Goal: Download file/media: Obtain a digital file from the website

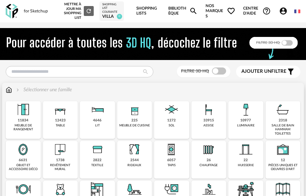
click at [57, 117] on img at bounding box center [60, 109] width 17 height 17
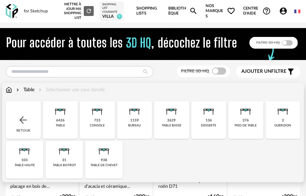
click at [65, 115] on img at bounding box center [60, 109] width 17 height 17
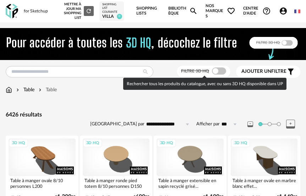
click at [220, 72] on span at bounding box center [219, 70] width 14 height 7
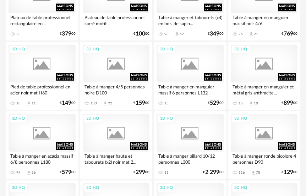
scroll to position [1713, 0]
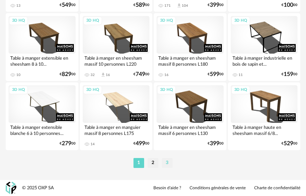
click at [167, 162] on li "3" at bounding box center [167, 163] width 11 height 10
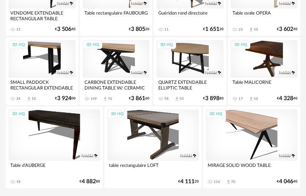
scroll to position [620, 0]
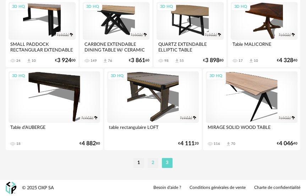
click at [154, 162] on li "2" at bounding box center [153, 163] width 11 height 10
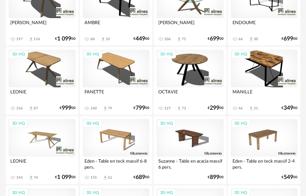
scroll to position [851, 0]
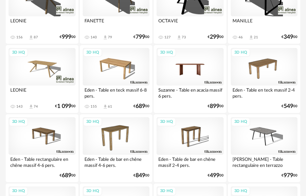
click at [190, 70] on div "3D HQ" at bounding box center [189, 67] width 67 height 38
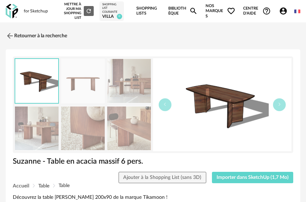
click at [136, 123] on img at bounding box center [129, 128] width 44 height 45
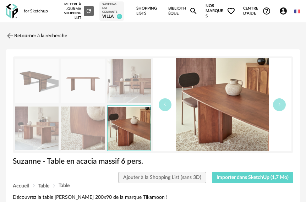
click at [138, 87] on img at bounding box center [129, 81] width 44 height 45
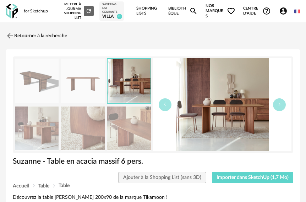
click at [90, 127] on img at bounding box center [83, 128] width 44 height 45
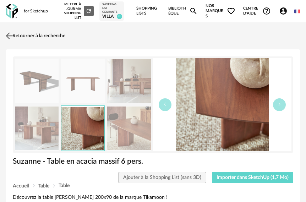
click at [9, 38] on img at bounding box center [9, 36] width 10 height 10
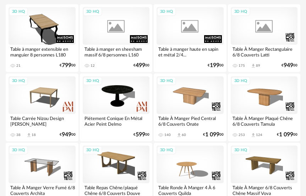
scroll to position [126, 0]
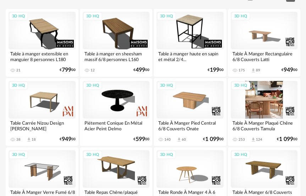
click at [273, 99] on div "3D HQ" at bounding box center [264, 100] width 67 height 38
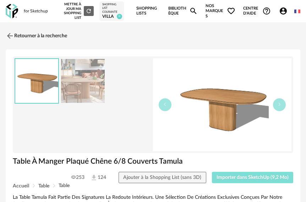
click at [253, 178] on span "Importer dans SketchUp (9,2 Mo)" at bounding box center [252, 177] width 72 height 5
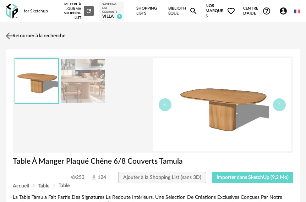
click at [9, 35] on img at bounding box center [9, 36] width 10 height 10
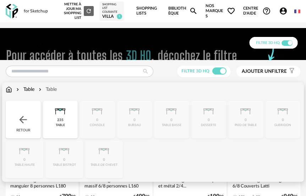
click at [8, 91] on img at bounding box center [9, 89] width 6 height 7
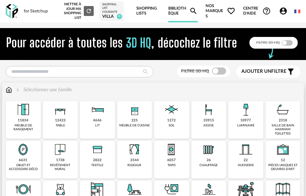
click at [219, 116] on div "33915 assise" at bounding box center [208, 120] width 35 height 38
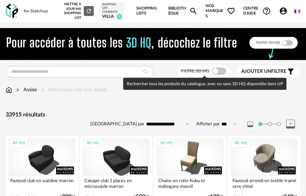
drag, startPoint x: 215, startPoint y: 68, endPoint x: 159, endPoint y: 90, distance: 60.5
click at [215, 68] on span at bounding box center [219, 70] width 14 height 7
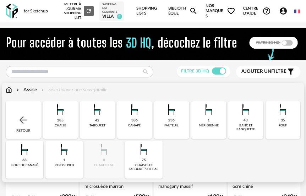
click at [61, 111] on img at bounding box center [60, 109] width 17 height 17
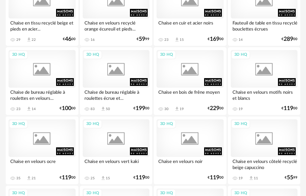
scroll to position [1713, 0]
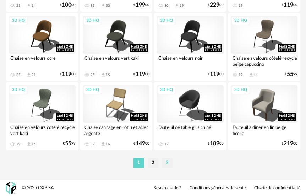
click at [170, 163] on li "3" at bounding box center [167, 163] width 11 height 10
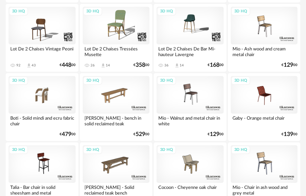
scroll to position [213, 0]
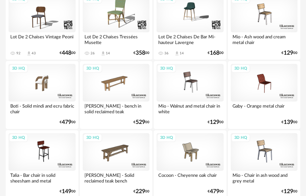
click at [44, 93] on div "3D HQ" at bounding box center [42, 83] width 67 height 38
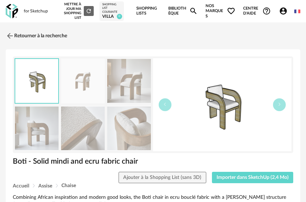
click at [37, 123] on img at bounding box center [37, 128] width 44 height 45
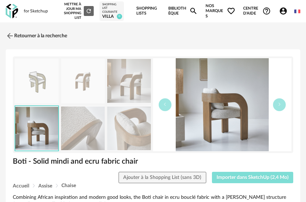
click at [253, 177] on span "Importer dans SketchUp (2,4 Mo)" at bounding box center [252, 177] width 72 height 5
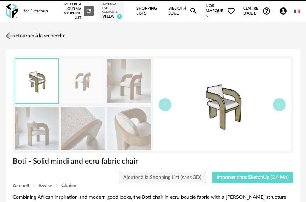
click at [8, 40] on img at bounding box center [9, 36] width 10 height 10
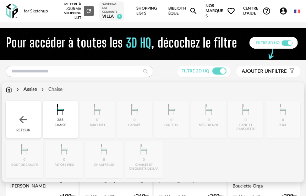
click at [22, 122] on img at bounding box center [22, 119] width 11 height 11
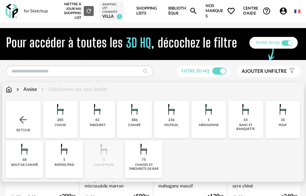
click at [132, 118] on div "386" at bounding box center [134, 120] width 6 height 5
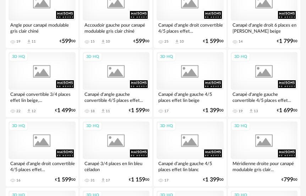
scroll to position [1713, 0]
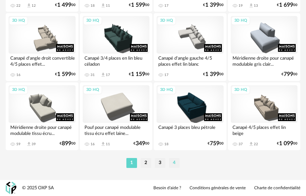
click at [175, 159] on li "4" at bounding box center [174, 163] width 11 height 10
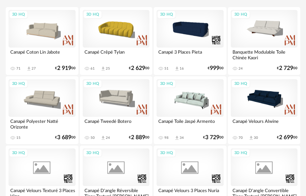
scroll to position [142, 0]
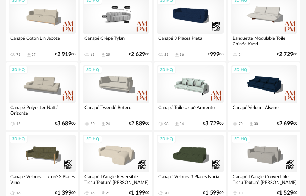
click at [115, 24] on div "3D HQ" at bounding box center [116, 15] width 67 height 38
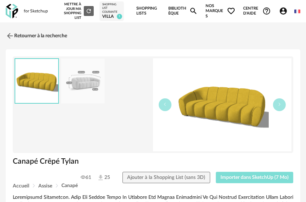
click at [251, 176] on span "Importer dans SketchUp (7 Mo)" at bounding box center [254, 177] width 68 height 5
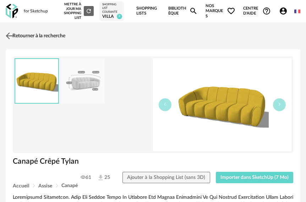
click at [12, 34] on img at bounding box center [9, 36] width 10 height 10
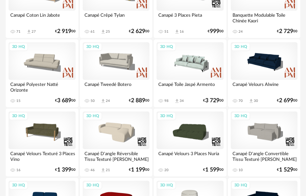
scroll to position [177, 0]
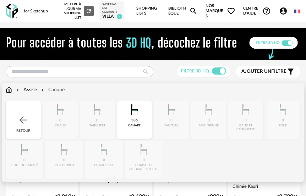
click at [11, 89] on img at bounding box center [9, 89] width 6 height 7
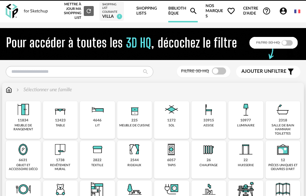
click at [31, 127] on div "meuble de rangement" at bounding box center [23, 127] width 31 height 8
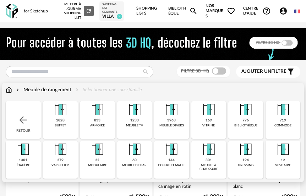
click at [129, 119] on div "1233 meuble tv" at bounding box center [134, 120] width 35 height 38
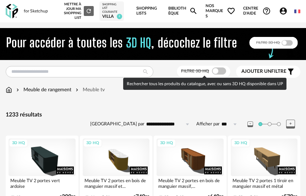
click at [216, 74] on span at bounding box center [219, 70] width 14 height 7
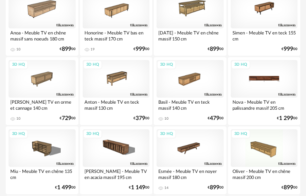
scroll to position [1290, 0]
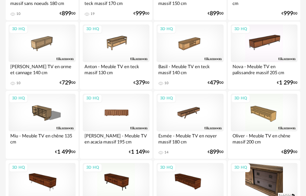
click at [128, 114] on div "3D HQ" at bounding box center [116, 113] width 67 height 38
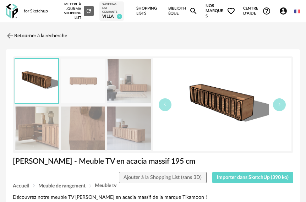
click at [119, 134] on img at bounding box center [129, 128] width 44 height 45
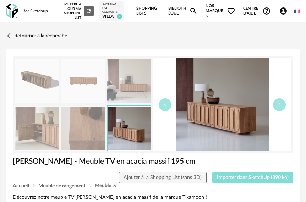
click at [253, 174] on button "Importer dans SketchUp (390 ko)" at bounding box center [252, 177] width 81 height 11
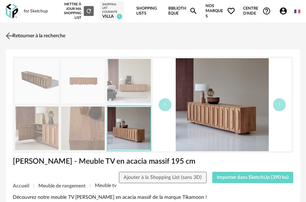
click at [8, 32] on img at bounding box center [9, 36] width 10 height 10
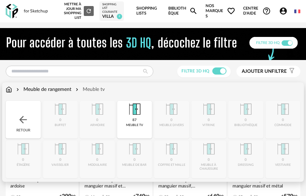
click at [10, 88] on img at bounding box center [9, 89] width 6 height 7
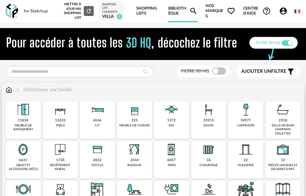
click at [177, 117] on img at bounding box center [171, 109] width 17 height 17
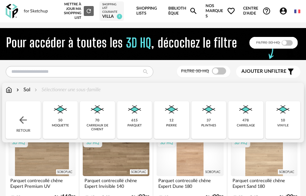
click at [241, 106] on img at bounding box center [245, 109] width 17 height 17
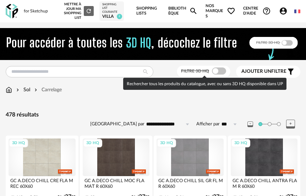
click at [223, 70] on span at bounding box center [219, 70] width 14 height 7
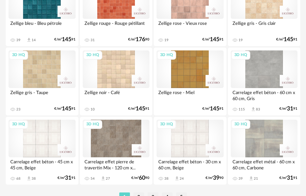
scroll to position [1713, 0]
